Goal: Information Seeking & Learning: Find specific fact

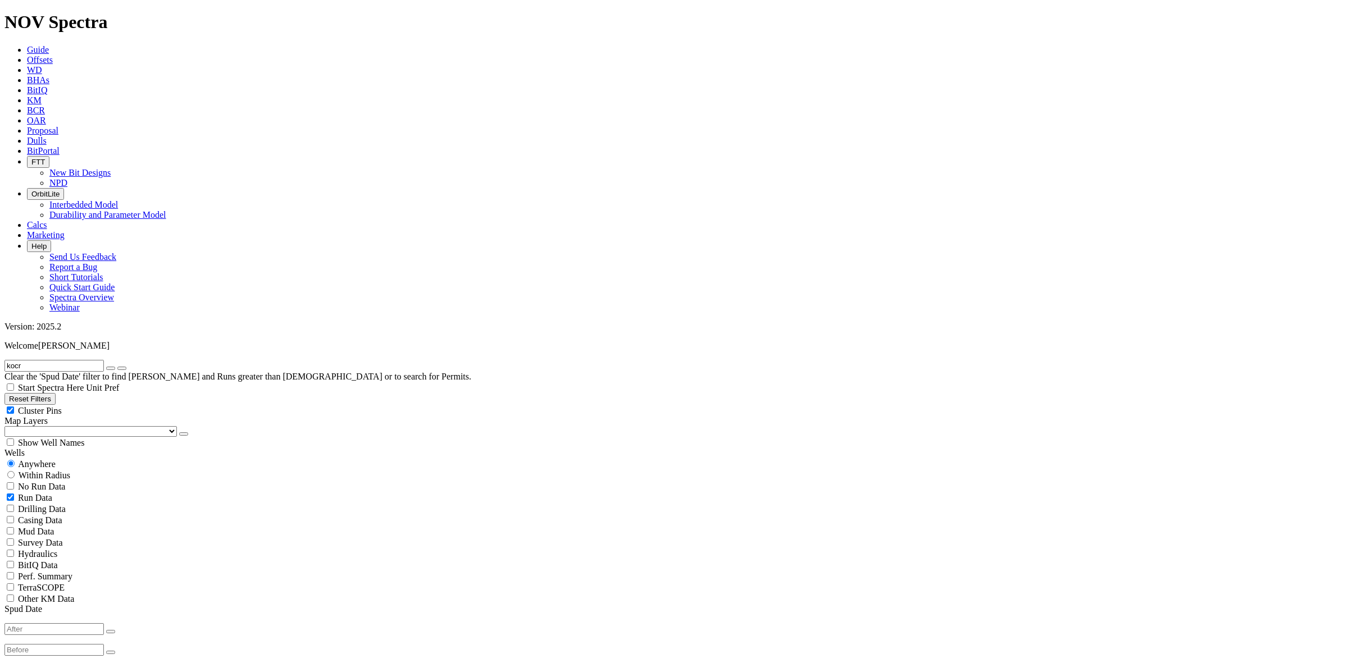
click at [122, 368] on icon "submit" at bounding box center [122, 368] width 0 height 0
select select
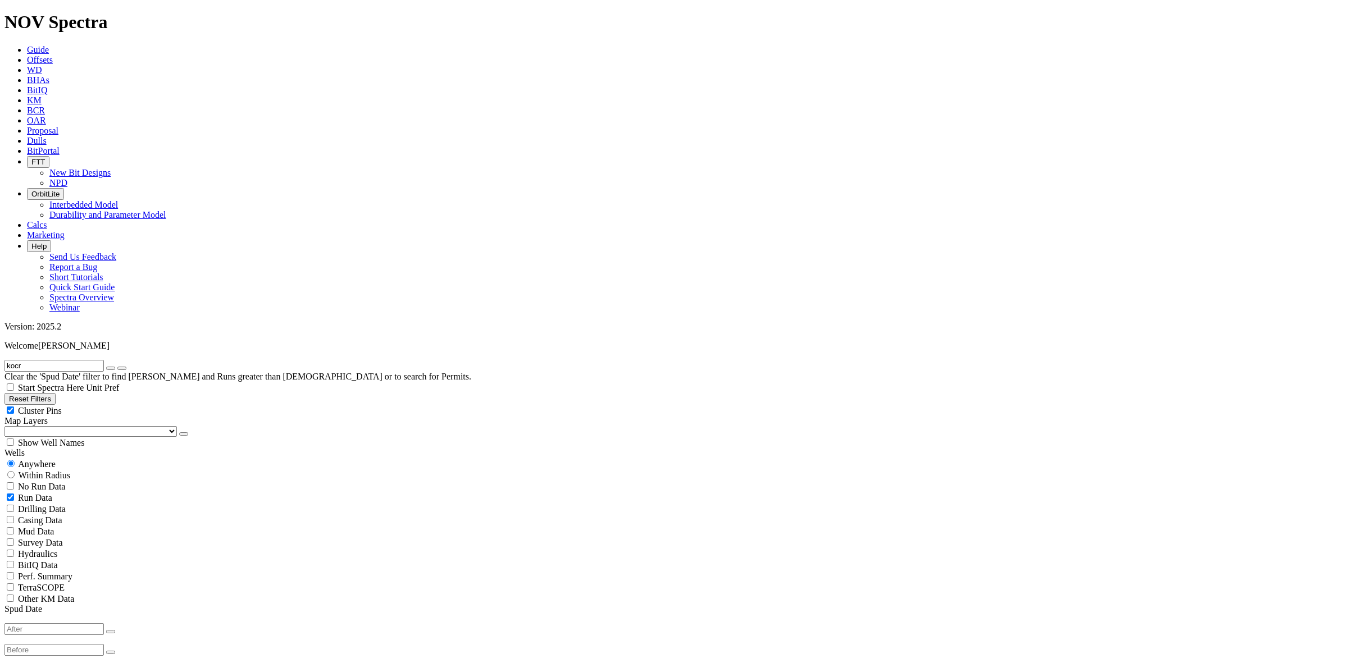
click at [111, 368] on icon "button" at bounding box center [111, 368] width 0 height 0
radio input "false"
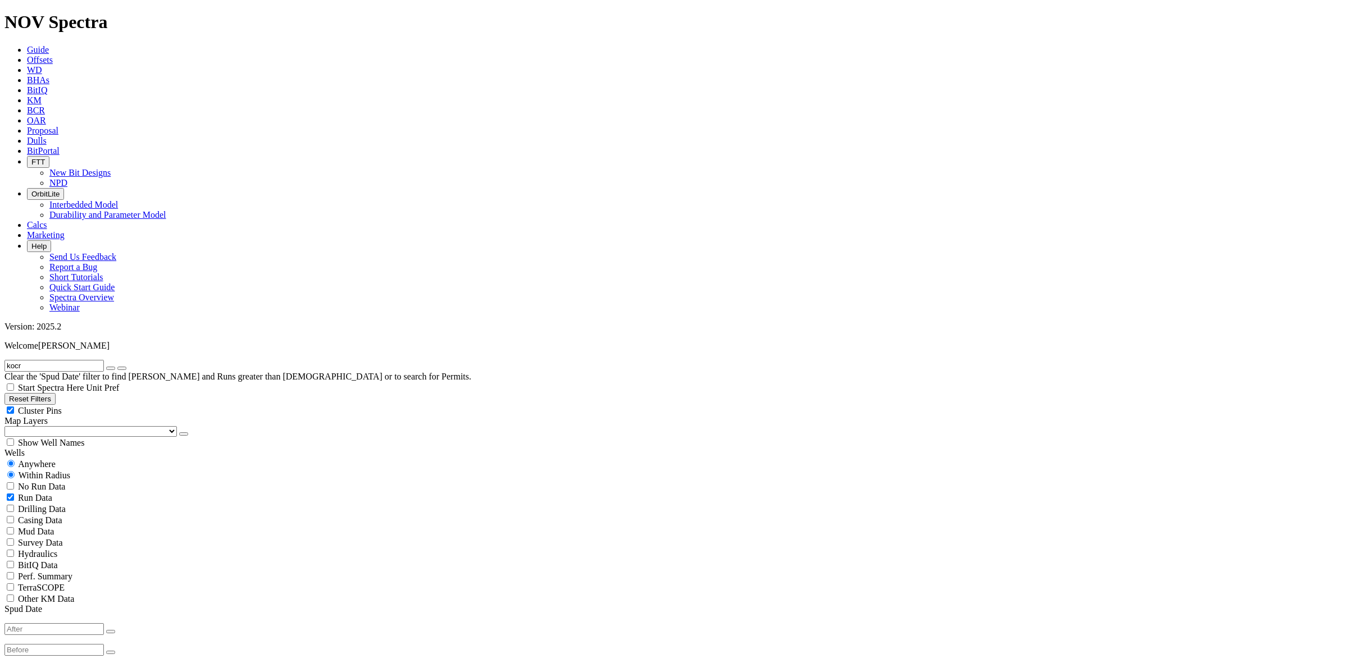
radio input "true"
click at [15, 460] on input "radio" at bounding box center [10, 463] width 7 height 7
radio input "true"
radio input "false"
click at [62, 360] on input "text" at bounding box center [53, 366] width 99 height 12
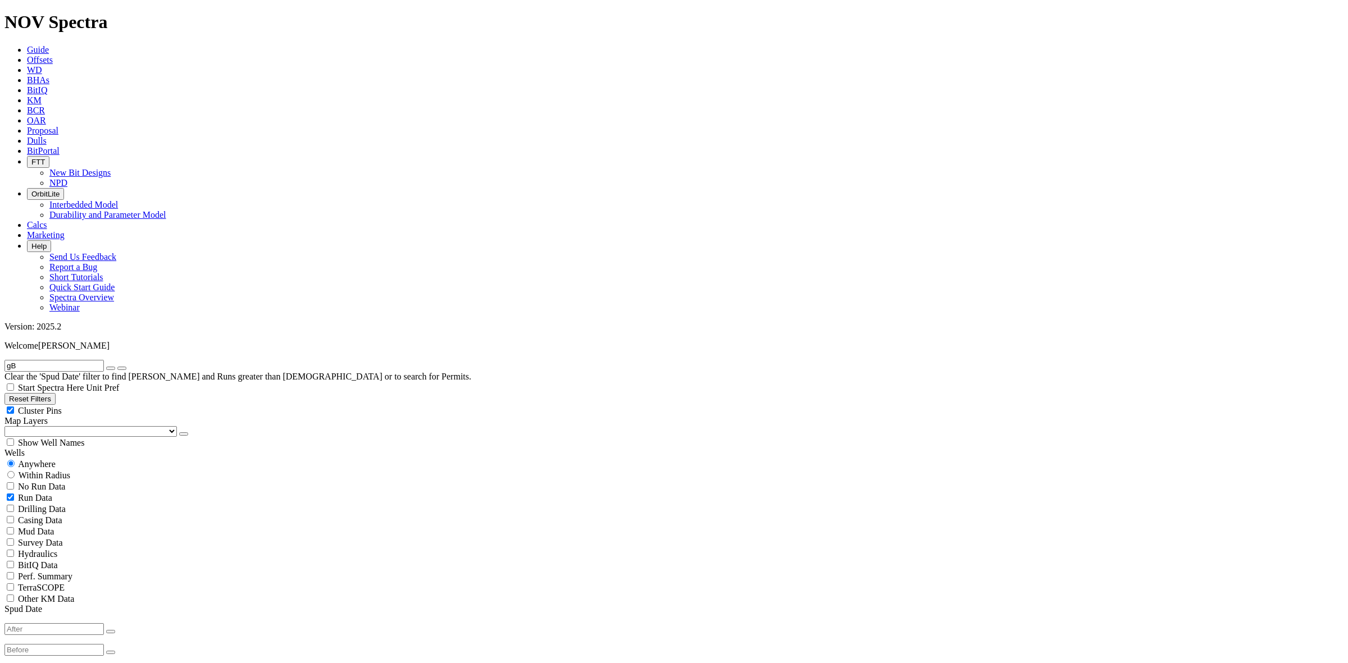
type input "g"
type input "b"
type input "Gbaran"
click at [117, 367] on button "submit" at bounding box center [121, 368] width 9 height 3
click at [126, 367] on button "submit" at bounding box center [121, 368] width 9 height 3
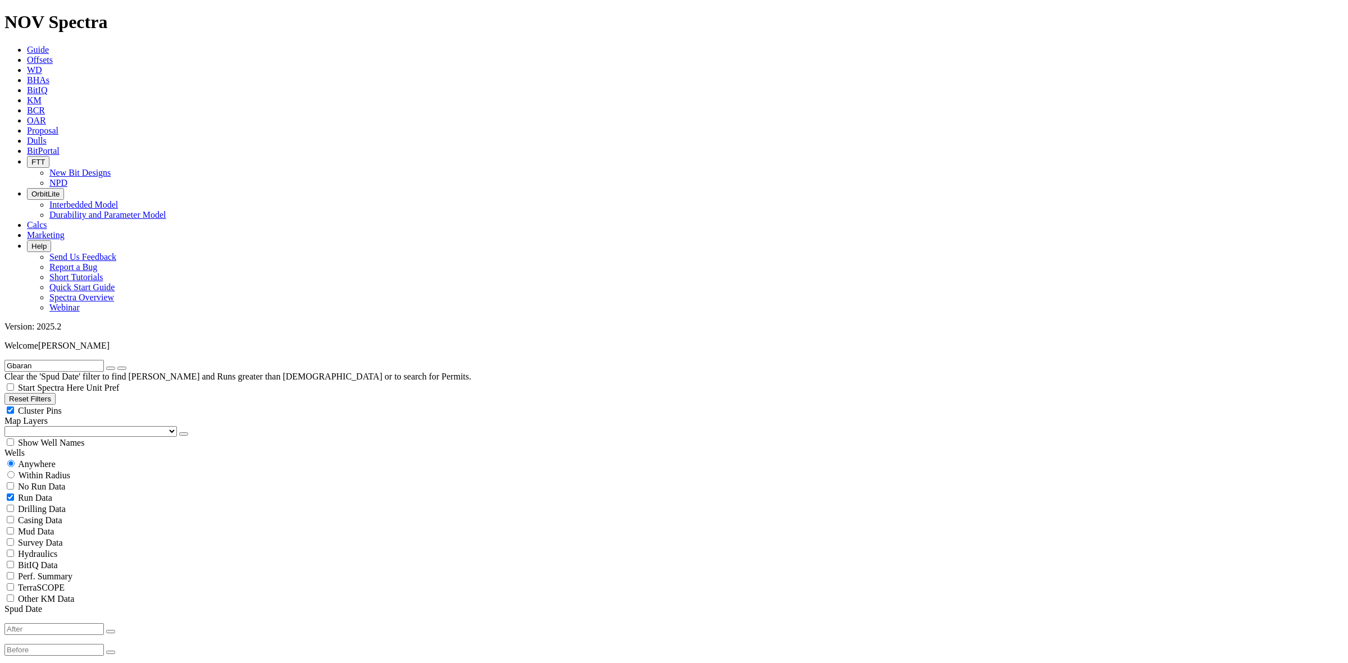
scroll to position [281, 0]
select select "? number:17.5 ?"
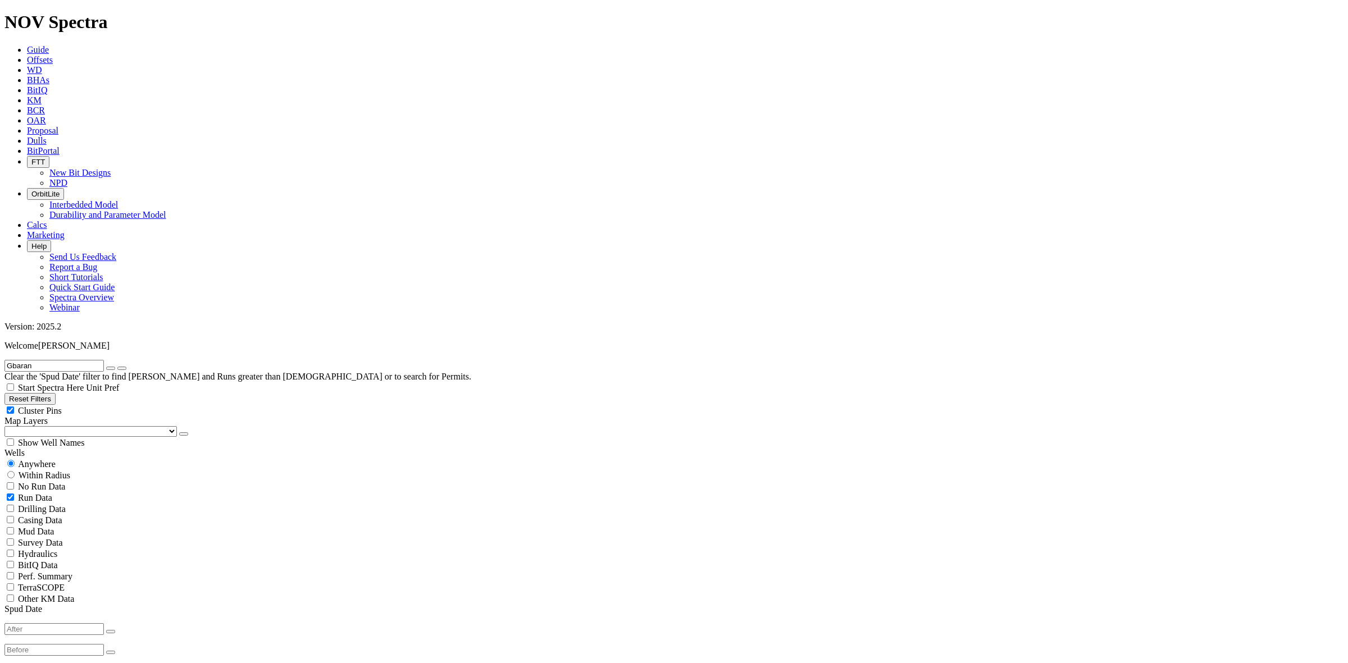
select select "? number:16 ?"
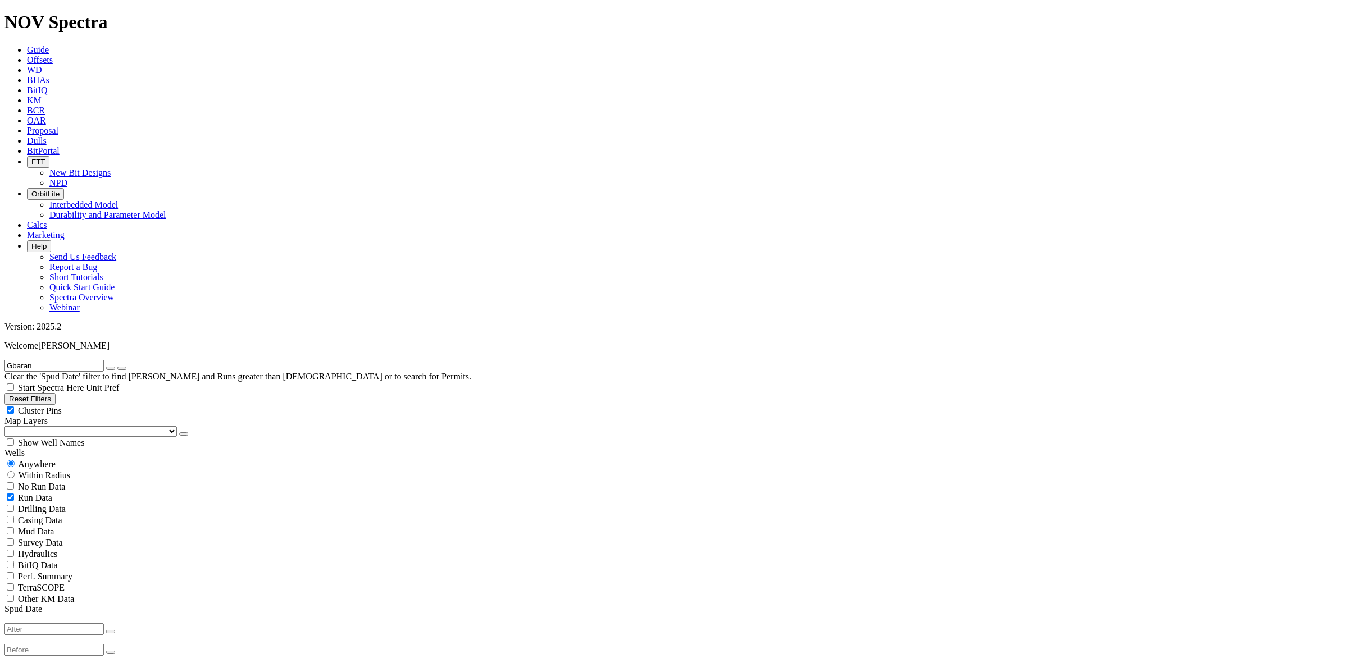
drag, startPoint x: 1340, startPoint y: 295, endPoint x: 1340, endPoint y: 333, distance: 37.6
